Goal: Navigation & Orientation: Find specific page/section

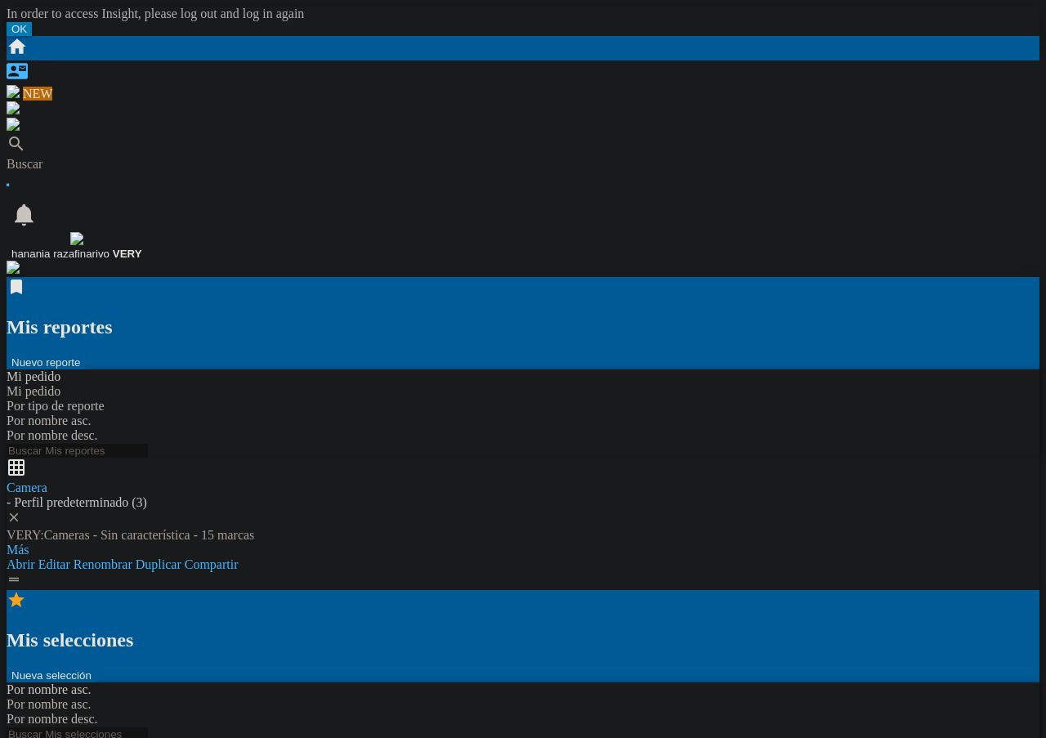
click at [96, 157] on div "Buscar" at bounding box center [523, 164] width 1032 height 15
click at [118, 157] on div "Buscar" at bounding box center [523, 164] width 1032 height 15
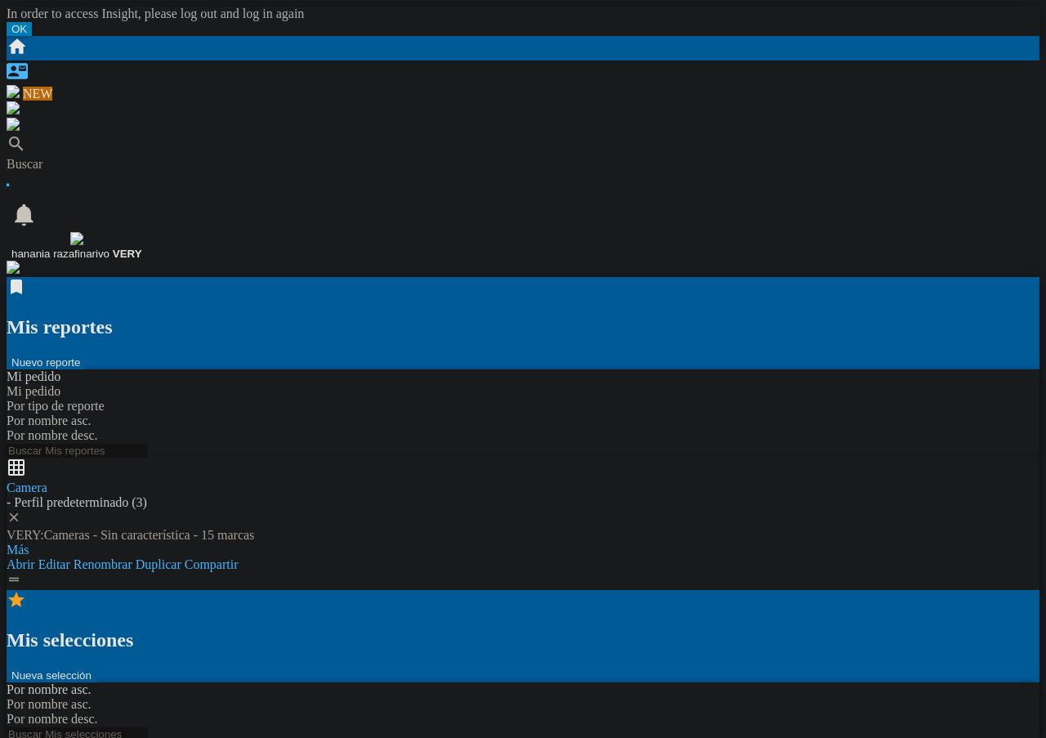
click at [327, 457] on div "Camera - Perfil predeterminado (3) VERY:Cameras - Sin característica - 15 marca…" at bounding box center [523, 523] width 1032 height 132
click at [368, 457] on div "Camera - Perfil predeterminado (3) VERY:Cameras - Sin característica - 15 marca…" at bounding box center [523, 523] width 1032 height 132
